Goal: Navigation & Orientation: Find specific page/section

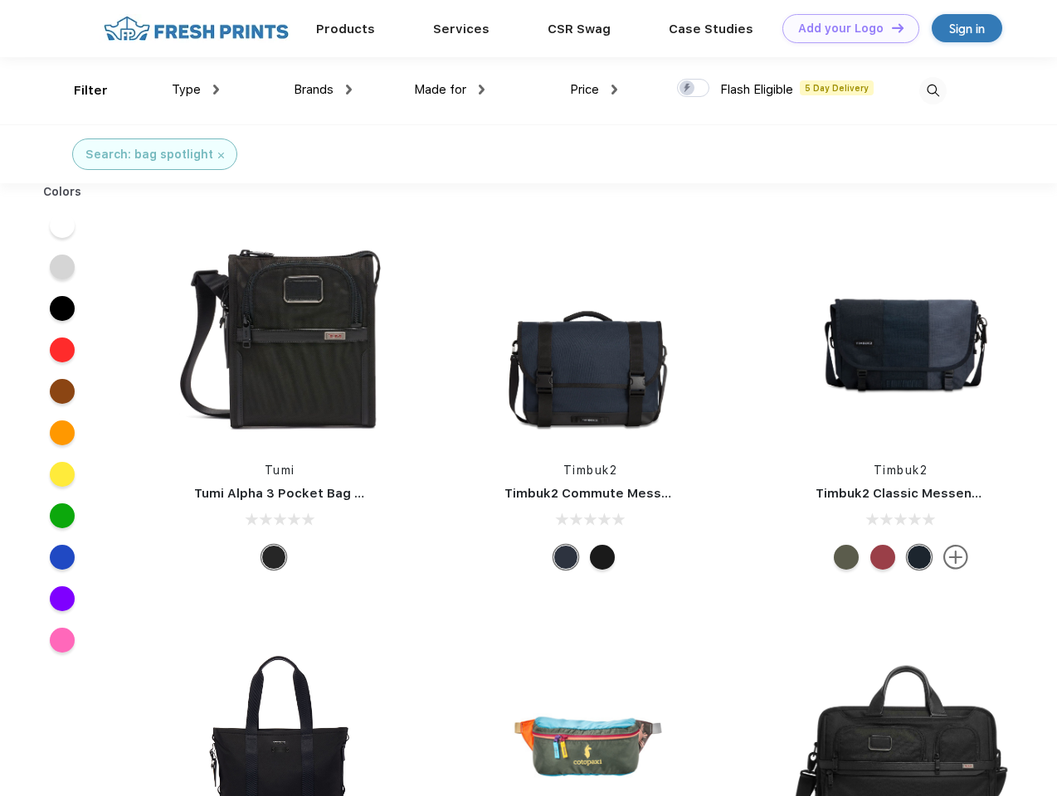
scroll to position [1, 0]
click at [844, 28] on link "Add your Logo Design Tool" at bounding box center [850, 28] width 137 height 29
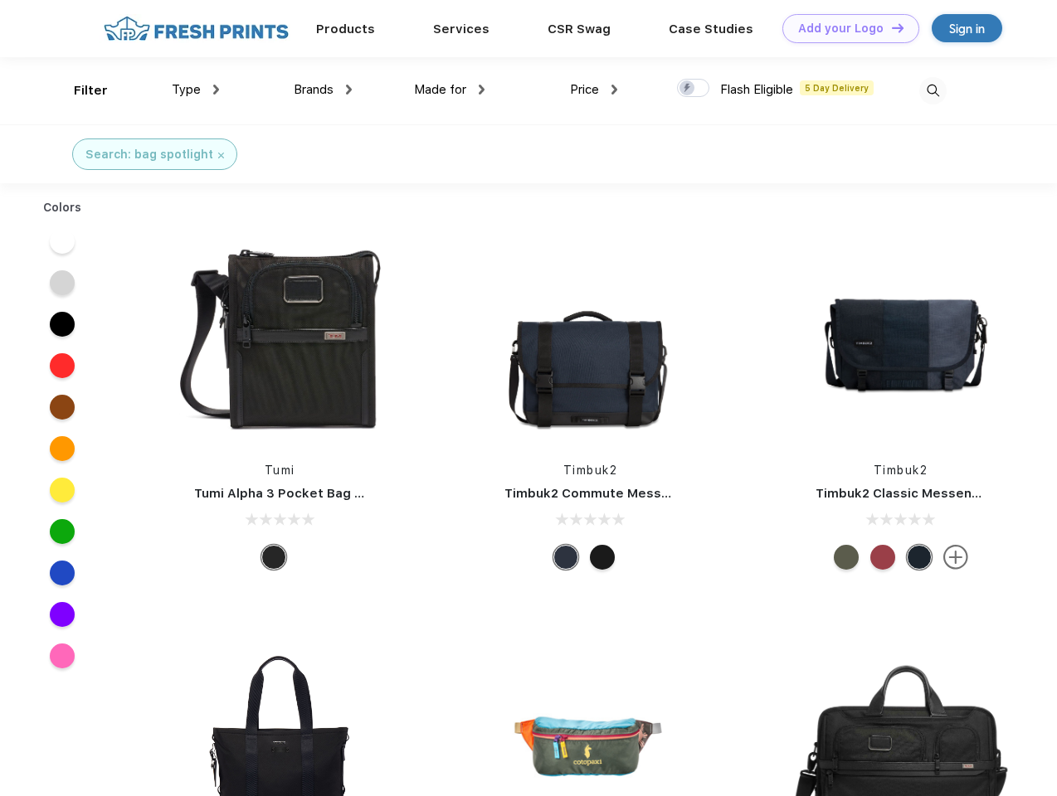
click at [0, 0] on div "Design Tool" at bounding box center [0, 0] width 0 height 0
click at [890, 27] on link "Add your Logo Design Tool" at bounding box center [850, 28] width 137 height 29
click at [80, 90] on div "Filter" at bounding box center [91, 90] width 34 height 19
click at [196, 90] on span "Type" at bounding box center [186, 89] width 29 height 15
click at [323, 90] on span "Brands" at bounding box center [314, 89] width 40 height 15
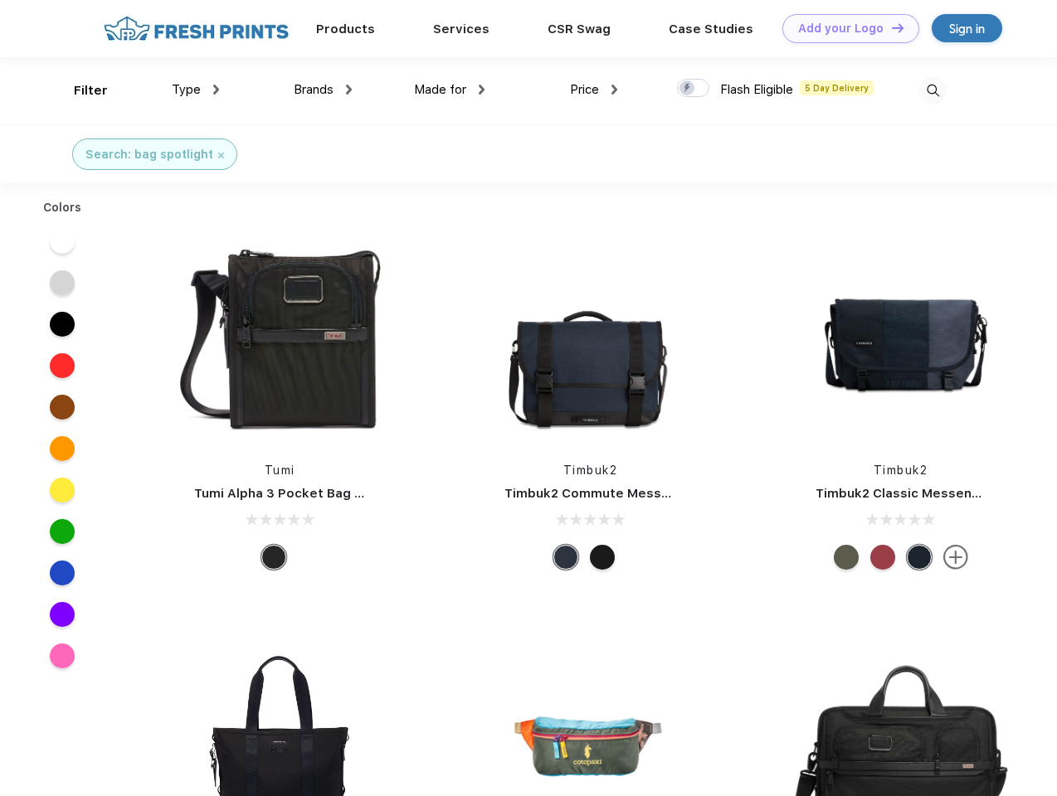
click at [450, 90] on span "Made for" at bounding box center [440, 89] width 52 height 15
click at [594, 90] on span "Price" at bounding box center [584, 89] width 29 height 15
click at [693, 89] on div at bounding box center [693, 88] width 32 height 18
click at [688, 89] on input "checkbox" at bounding box center [682, 83] width 11 height 11
click at [932, 90] on img at bounding box center [932, 90] width 27 height 27
